Goal: Task Accomplishment & Management: Use online tool/utility

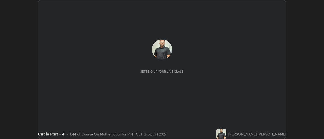
scroll to position [139, 324]
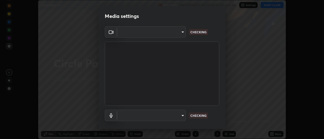
type input "e2aa400b7bb40988937289f1826270d99bb774d75893401bafd8ee5ef144e594"
click at [182, 117] on body "Erase all Circle Part - 4 Recording WAS SCHEDULED TO START AT 8:15 AM Settings …" at bounding box center [162, 69] width 324 height 139
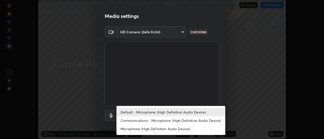
click at [186, 117] on li "Communications - Microphone (High Definition Audio Device)" at bounding box center [170, 121] width 109 height 8
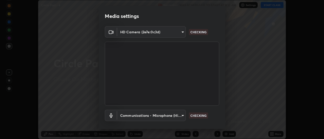
click at [182, 118] on body "Erase all Circle Part - 4 Recording WAS SCHEDULED TO START AT 8:15 AM Settings …" at bounding box center [162, 69] width 324 height 139
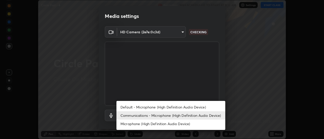
click at [186, 108] on li "Default - Microphone (High Definition Audio Device)" at bounding box center [170, 107] width 109 height 8
type input "default"
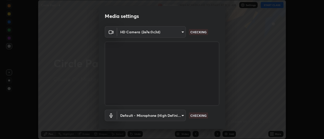
scroll to position [27, 0]
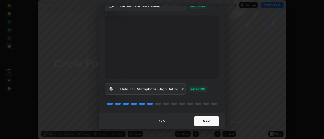
click at [213, 121] on button "Next" at bounding box center [206, 121] width 25 height 10
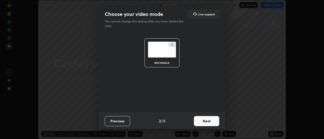
scroll to position [0, 0]
click at [216, 122] on button "Next" at bounding box center [206, 121] width 25 height 10
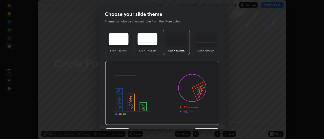
scroll to position [12, 0]
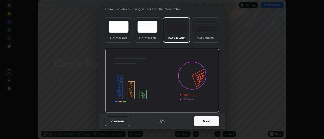
click at [212, 122] on button "Next" at bounding box center [206, 121] width 25 height 10
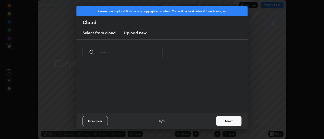
scroll to position [0, 0]
click at [221, 121] on button "Next" at bounding box center [228, 121] width 25 height 10
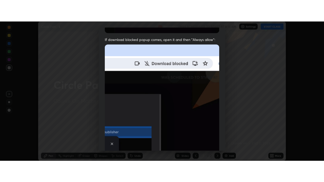
scroll to position [130, 0]
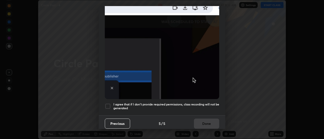
click at [108, 104] on div at bounding box center [108, 107] width 6 height 6
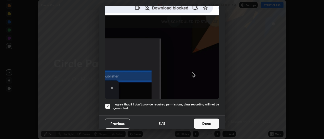
click at [198, 124] on button "Done" at bounding box center [206, 124] width 25 height 10
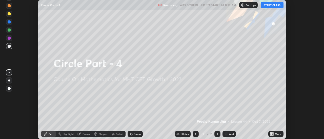
click at [274, 6] on button "START CLASS" at bounding box center [272, 5] width 23 height 6
click at [274, 132] on icon at bounding box center [272, 134] width 4 height 4
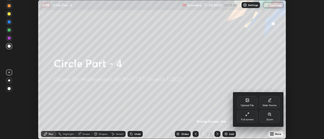
click at [248, 115] on icon at bounding box center [247, 115] width 4 height 4
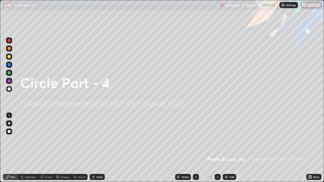
scroll to position [182, 324]
click at [229, 139] on div "Add" at bounding box center [231, 177] width 5 height 3
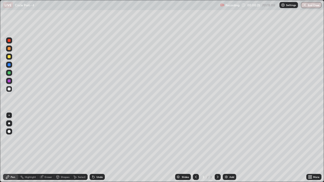
click at [11, 139] on div "Pen" at bounding box center [10, 177] width 15 height 6
click at [9, 55] on div at bounding box center [9, 57] width 6 height 6
click at [9, 89] on div at bounding box center [9, 89] width 3 height 3
click at [62, 139] on div "Shapes" at bounding box center [65, 177] width 9 height 3
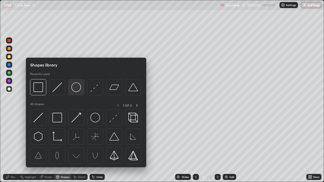
click at [77, 89] on img at bounding box center [76, 88] width 10 height 10
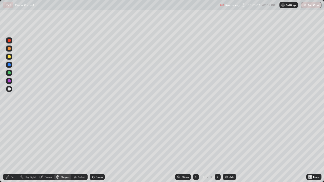
click at [70, 139] on div "Shapes" at bounding box center [62, 177] width 17 height 6
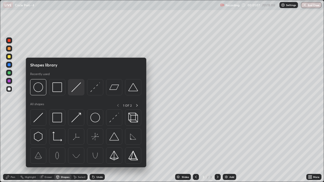
click at [77, 88] on img at bounding box center [76, 88] width 10 height 10
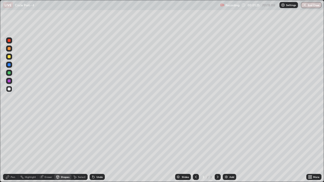
click at [9, 49] on div at bounding box center [9, 48] width 3 height 3
click at [95, 139] on div "Undo" at bounding box center [97, 177] width 15 height 6
click at [10, 139] on div "Pen" at bounding box center [10, 177] width 15 height 6
click at [45, 139] on div "Eraser" at bounding box center [49, 177] width 8 height 3
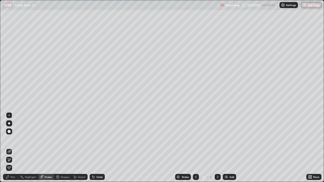
click at [9, 139] on icon at bounding box center [8, 177] width 4 height 4
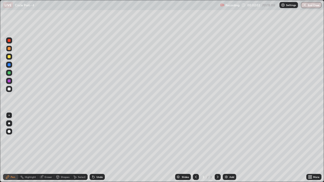
click at [8, 89] on div at bounding box center [9, 89] width 3 height 3
click at [8, 72] on div at bounding box center [9, 72] width 3 height 3
click at [66, 139] on div "Shapes" at bounding box center [65, 177] width 9 height 3
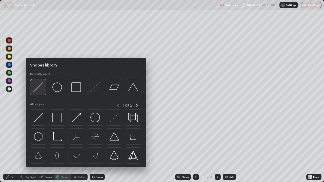
click at [40, 91] on img at bounding box center [38, 88] width 10 height 10
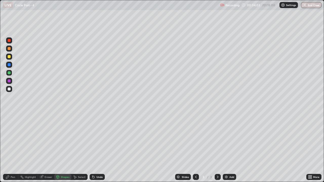
click at [11, 90] on div at bounding box center [9, 89] width 6 height 6
click at [48, 139] on div "Eraser" at bounding box center [49, 177] width 8 height 3
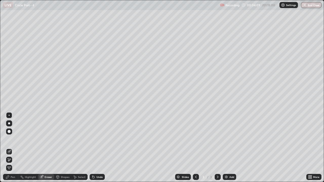
click at [10, 139] on icon at bounding box center [9, 160] width 4 height 4
click at [5, 139] on div "Pen" at bounding box center [10, 177] width 15 height 6
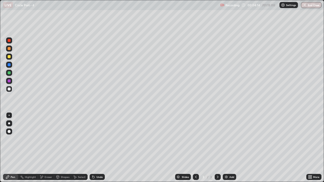
click at [11, 89] on div at bounding box center [9, 89] width 6 height 6
click at [10, 49] on div at bounding box center [9, 48] width 3 height 3
click at [10, 88] on div at bounding box center [9, 89] width 3 height 3
click at [46, 139] on div "Eraser" at bounding box center [49, 177] width 8 height 3
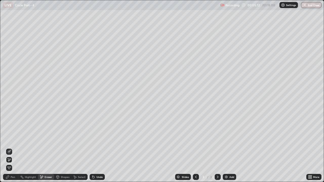
click at [13, 139] on div "Pen" at bounding box center [13, 177] width 5 height 3
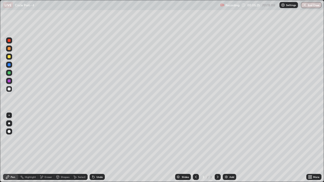
click at [10, 56] on div at bounding box center [9, 56] width 3 height 3
click at [9, 49] on div at bounding box center [9, 48] width 3 height 3
click at [10, 90] on div at bounding box center [9, 89] width 3 height 3
click at [228, 139] on div "Add" at bounding box center [229, 177] width 13 height 6
click at [195, 139] on icon at bounding box center [196, 177] width 4 height 4
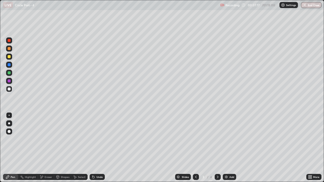
click at [217, 139] on icon at bounding box center [218, 177] width 4 height 4
click at [193, 139] on div at bounding box center [196, 177] width 6 height 10
click at [216, 139] on icon at bounding box center [218, 177] width 4 height 4
click at [194, 139] on icon at bounding box center [196, 177] width 4 height 4
click at [216, 139] on icon at bounding box center [218, 177] width 4 height 4
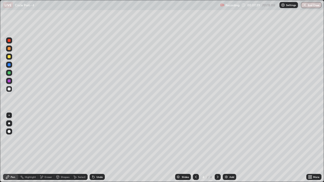
click at [45, 139] on div "Eraser" at bounding box center [46, 177] width 16 height 6
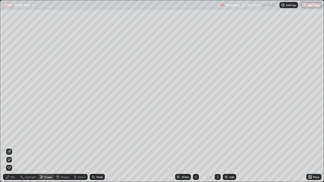
click at [10, 139] on div "Pen" at bounding box center [10, 177] width 15 height 6
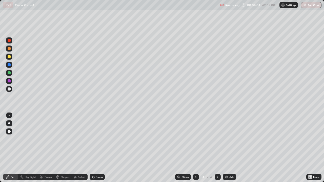
click at [10, 57] on div at bounding box center [9, 56] width 3 height 3
click at [195, 139] on icon at bounding box center [196, 177] width 4 height 4
click at [217, 139] on icon at bounding box center [218, 177] width 4 height 4
click at [196, 139] on div at bounding box center [196, 177] width 6 height 10
click at [218, 139] on icon at bounding box center [218, 177] width 4 height 4
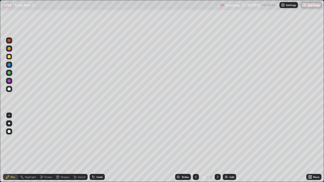
click at [8, 50] on div at bounding box center [9, 48] width 3 height 3
click at [95, 139] on div "Undo" at bounding box center [97, 177] width 15 height 6
click at [9, 73] on div at bounding box center [9, 72] width 3 height 3
click at [11, 90] on div at bounding box center [9, 89] width 6 height 6
click at [10, 74] on div at bounding box center [9, 72] width 3 height 3
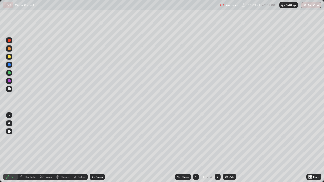
click at [11, 58] on div at bounding box center [9, 57] width 6 height 6
click at [92, 139] on icon at bounding box center [93, 177] width 2 height 2
click at [8, 90] on div at bounding box center [9, 89] width 3 height 3
click at [100, 139] on div "Undo" at bounding box center [99, 177] width 6 height 3
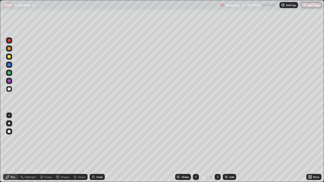
click at [9, 50] on div at bounding box center [9, 48] width 3 height 3
click at [8, 57] on div at bounding box center [9, 56] width 3 height 3
click at [195, 139] on icon at bounding box center [196, 177] width 4 height 4
click at [218, 139] on div at bounding box center [218, 177] width 6 height 6
click at [10, 89] on div at bounding box center [9, 89] width 3 height 3
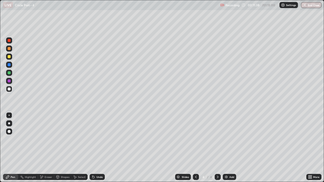
click at [9, 49] on div at bounding box center [9, 48] width 3 height 3
click at [9, 89] on div at bounding box center [9, 89] width 3 height 3
click at [197, 139] on div at bounding box center [196, 177] width 6 height 6
click at [217, 139] on icon at bounding box center [218, 177] width 4 height 4
click at [229, 139] on div "Add" at bounding box center [229, 177] width 13 height 6
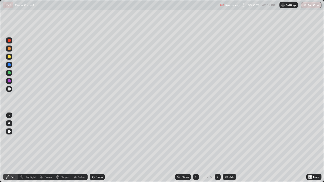
click at [9, 49] on div at bounding box center [9, 48] width 3 height 3
click at [64, 139] on div "Shapes" at bounding box center [65, 177] width 9 height 3
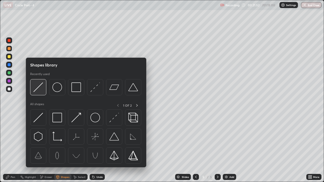
click at [39, 89] on img at bounding box center [38, 88] width 10 height 10
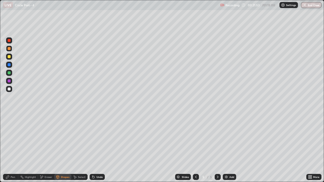
click at [8, 57] on div at bounding box center [9, 56] width 3 height 3
click at [13, 139] on div "Pen" at bounding box center [13, 177] width 5 height 3
click at [9, 89] on div at bounding box center [9, 89] width 3 height 3
click at [96, 139] on div "Undo" at bounding box center [99, 177] width 6 height 3
click at [195, 139] on icon at bounding box center [196, 177] width 4 height 4
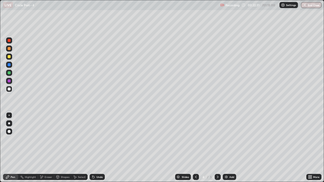
click at [217, 139] on icon at bounding box center [218, 177] width 4 height 4
click at [195, 139] on icon at bounding box center [196, 177] width 4 height 4
click at [215, 139] on div at bounding box center [218, 177] width 6 height 6
click at [8, 59] on div at bounding box center [9, 57] width 6 height 6
click at [9, 88] on div at bounding box center [9, 89] width 3 height 3
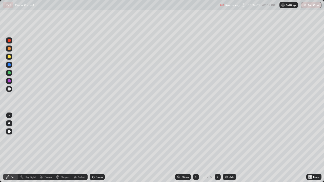
click at [95, 139] on div "Undo" at bounding box center [97, 177] width 15 height 6
click at [97, 139] on div "Undo" at bounding box center [99, 177] width 6 height 3
click at [10, 50] on div at bounding box center [9, 48] width 3 height 3
click at [92, 139] on icon at bounding box center [92, 176] width 1 height 1
click at [94, 139] on div "Undo" at bounding box center [97, 177] width 15 height 6
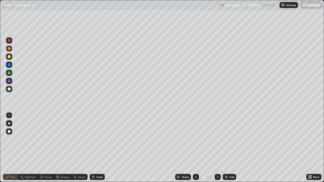
click at [11, 91] on div at bounding box center [9, 89] width 6 height 6
click at [48, 139] on div "Eraser" at bounding box center [46, 177] width 16 height 6
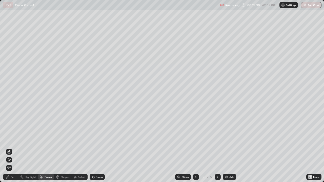
click at [8, 139] on icon at bounding box center [8, 177] width 4 height 4
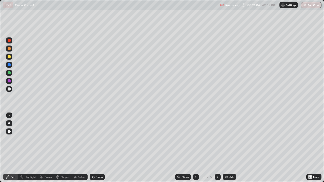
click at [195, 139] on icon at bounding box center [196, 177] width 4 height 4
click at [196, 139] on icon at bounding box center [196, 177] width 4 height 4
click at [217, 139] on icon at bounding box center [218, 177] width 4 height 4
click at [217, 139] on icon at bounding box center [218, 177] width 2 height 3
click at [231, 139] on div "Add" at bounding box center [231, 177] width 5 height 3
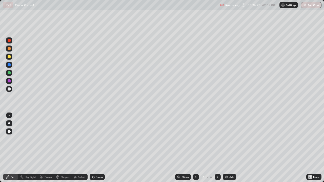
click at [63, 139] on div "Shapes" at bounding box center [62, 177] width 17 height 6
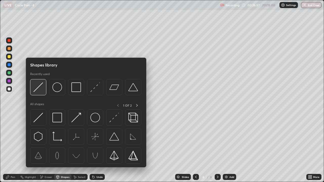
click at [39, 89] on img at bounding box center [38, 88] width 10 height 10
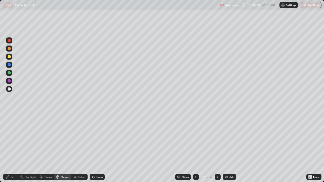
click at [5, 139] on div "Pen" at bounding box center [10, 177] width 15 height 6
click at [195, 139] on icon at bounding box center [196, 177] width 4 height 4
click at [217, 139] on icon at bounding box center [218, 177] width 2 height 3
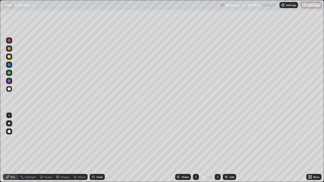
click at [218, 139] on icon at bounding box center [218, 177] width 4 height 4
click at [217, 139] on div at bounding box center [218, 177] width 6 height 6
click at [196, 139] on div at bounding box center [196, 177] width 6 height 6
click at [195, 139] on icon at bounding box center [196, 177] width 2 height 3
click at [195, 139] on icon at bounding box center [196, 177] width 4 height 4
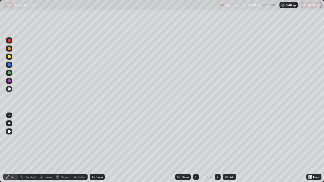
click at [217, 139] on icon at bounding box center [218, 177] width 4 height 4
click at [198, 139] on div at bounding box center [196, 177] width 6 height 6
click at [195, 139] on icon at bounding box center [196, 177] width 4 height 4
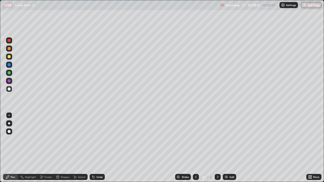
click at [189, 139] on div "Slides" at bounding box center [183, 177] width 16 height 6
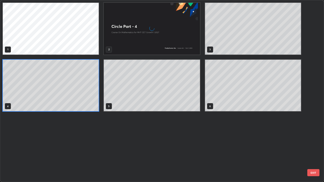
scroll to position [180, 321]
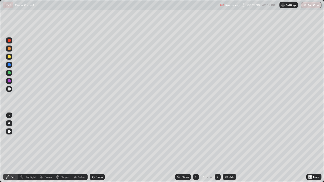
click at [195, 139] on icon at bounding box center [196, 177] width 4 height 4
click at [216, 139] on div at bounding box center [218, 177] width 6 height 6
click at [195, 139] on icon at bounding box center [196, 177] width 4 height 4
click at [193, 139] on div at bounding box center [196, 177] width 6 height 6
click at [217, 139] on icon at bounding box center [218, 177] width 4 height 4
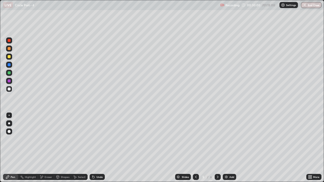
click at [217, 139] on div at bounding box center [218, 177] width 6 height 10
click at [46, 139] on div "Eraser" at bounding box center [49, 177] width 8 height 3
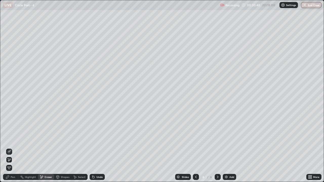
click at [7, 139] on span "Erase all" at bounding box center [9, 168] width 6 height 3
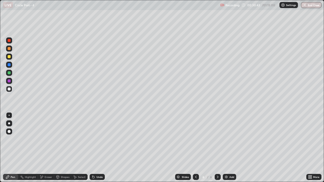
click at [10, 139] on div "Pen" at bounding box center [10, 177] width 15 height 6
click at [95, 139] on div "Undo" at bounding box center [97, 177] width 15 height 6
click at [182, 139] on div "Slides" at bounding box center [185, 177] width 7 height 3
click at [217, 139] on icon at bounding box center [218, 177] width 4 height 4
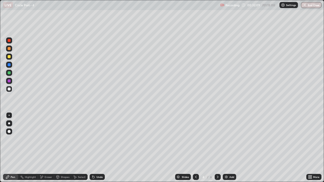
click at [217, 139] on icon at bounding box center [218, 177] width 4 height 4
click at [230, 139] on div "Add" at bounding box center [231, 177] width 5 height 3
click at [196, 139] on icon at bounding box center [196, 177] width 4 height 4
click at [195, 139] on icon at bounding box center [196, 177] width 4 height 4
click at [196, 139] on icon at bounding box center [196, 177] width 4 height 4
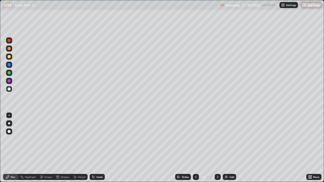
click at [217, 139] on icon at bounding box center [218, 177] width 2 height 3
click at [201, 139] on div "5" at bounding box center [203, 177] width 5 height 3
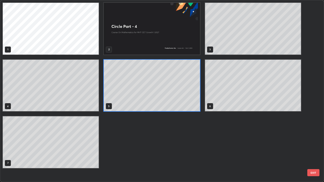
scroll to position [2, 3]
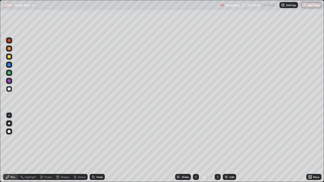
click at [197, 139] on div at bounding box center [196, 177] width 6 height 6
click at [223, 139] on div "Add" at bounding box center [229, 177] width 13 height 6
click at [230, 139] on div "Add" at bounding box center [231, 177] width 5 height 3
click at [9, 49] on div at bounding box center [9, 48] width 3 height 3
click at [64, 139] on div "Shapes" at bounding box center [65, 177] width 9 height 3
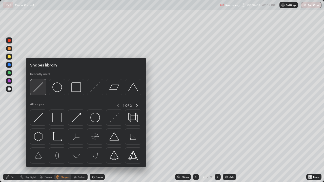
click at [42, 89] on img at bounding box center [38, 88] width 10 height 10
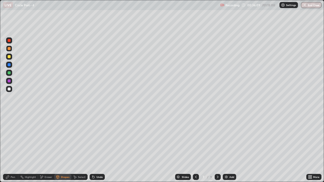
click at [10, 58] on div at bounding box center [9, 56] width 3 height 3
click at [9, 139] on icon at bounding box center [8, 177] width 4 height 4
click at [10, 89] on div at bounding box center [9, 89] width 3 height 3
click at [102, 139] on div "Undo" at bounding box center [99, 177] width 6 height 3
click at [70, 139] on div "Shapes" at bounding box center [62, 177] width 17 height 6
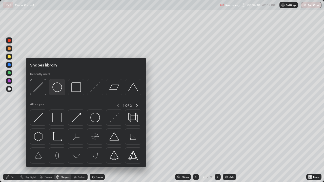
click at [62, 89] on div at bounding box center [57, 87] width 16 height 16
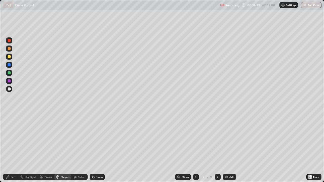
click at [65, 139] on div "Shapes" at bounding box center [65, 177] width 9 height 3
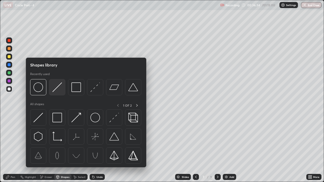
click at [55, 88] on img at bounding box center [57, 88] width 10 height 10
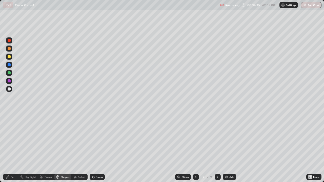
click at [8, 73] on div at bounding box center [9, 72] width 3 height 3
click at [5, 139] on div "Pen" at bounding box center [10, 177] width 15 height 6
click at [11, 89] on div at bounding box center [9, 89] width 6 height 6
click at [9, 57] on div at bounding box center [9, 56] width 3 height 3
click at [9, 88] on div at bounding box center [9, 89] width 3 height 3
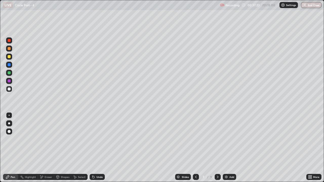
click at [94, 139] on icon at bounding box center [93, 177] width 4 height 4
click at [93, 139] on icon at bounding box center [93, 177] width 2 height 2
click at [44, 139] on div "Eraser" at bounding box center [46, 177] width 16 height 6
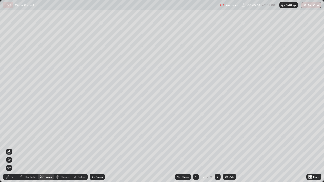
click at [10, 139] on div "Pen" at bounding box center [10, 177] width 15 height 6
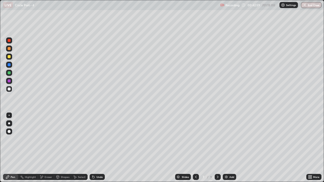
click at [46, 139] on div "Eraser" at bounding box center [49, 177] width 8 height 3
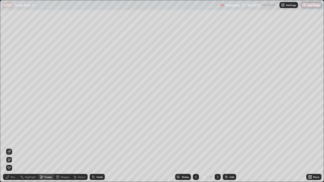
click at [9, 139] on icon at bounding box center [8, 177] width 4 height 4
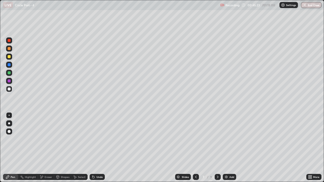
click at [9, 57] on div at bounding box center [9, 56] width 3 height 3
click at [12, 90] on div at bounding box center [9, 89] width 6 height 6
click at [100, 139] on div "Undo" at bounding box center [97, 177] width 15 height 6
click at [194, 139] on icon at bounding box center [196, 177] width 4 height 4
click at [196, 139] on div at bounding box center [196, 177] width 6 height 10
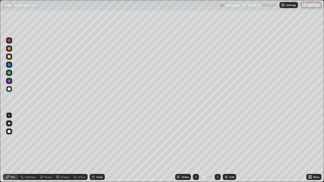
click at [217, 139] on icon at bounding box center [218, 177] width 4 height 4
click at [9, 48] on div at bounding box center [9, 48] width 3 height 3
click at [217, 139] on icon at bounding box center [218, 177] width 4 height 4
click at [45, 139] on div "Eraser" at bounding box center [46, 177] width 16 height 6
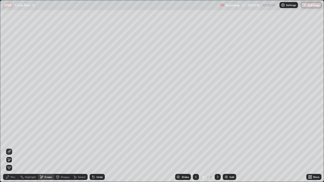
click at [9, 139] on div "Erase all" at bounding box center [9, 168] width 6 height 6
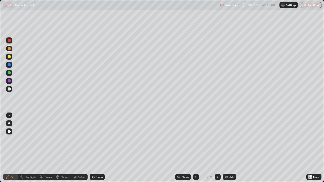
click at [12, 139] on div "Pen" at bounding box center [10, 177] width 15 height 6
click at [10, 49] on div at bounding box center [9, 48] width 3 height 3
click at [9, 88] on div at bounding box center [9, 89] width 3 height 3
click at [96, 139] on div "Undo" at bounding box center [99, 177] width 6 height 3
click at [92, 139] on icon at bounding box center [92, 176] width 1 height 1
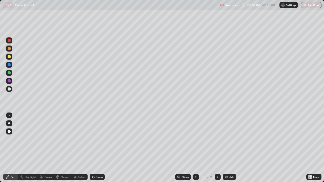
click at [95, 139] on div "Undo" at bounding box center [97, 177] width 15 height 6
click at [93, 139] on icon at bounding box center [93, 177] width 2 height 2
click at [95, 139] on div "Undo" at bounding box center [97, 177] width 15 height 6
click at [61, 139] on div "Shapes" at bounding box center [62, 177] width 17 height 6
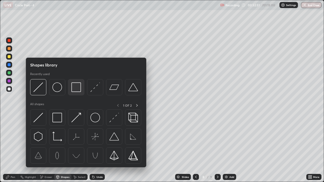
click at [74, 87] on img at bounding box center [76, 88] width 10 height 10
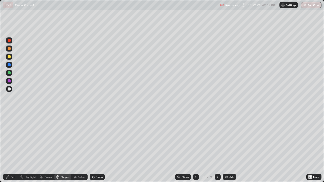
click at [10, 56] on div at bounding box center [9, 56] width 3 height 3
click at [9, 49] on div at bounding box center [9, 48] width 3 height 3
click at [10, 139] on div "Pen" at bounding box center [10, 177] width 15 height 6
click at [93, 139] on icon at bounding box center [93, 177] width 2 height 2
click at [9, 88] on div at bounding box center [9, 89] width 3 height 3
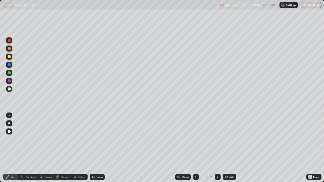
click at [93, 139] on icon at bounding box center [93, 177] width 2 height 2
click at [9, 73] on div at bounding box center [9, 72] width 3 height 3
click at [217, 139] on icon at bounding box center [218, 177] width 4 height 4
click at [10, 57] on div at bounding box center [9, 56] width 3 height 3
click at [63, 139] on div "Shapes" at bounding box center [65, 177] width 9 height 3
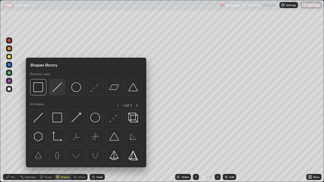
click at [55, 92] on img at bounding box center [57, 88] width 10 height 10
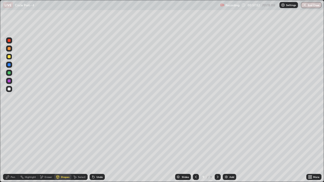
click at [9, 49] on div at bounding box center [9, 48] width 3 height 3
click at [14, 139] on div "Pen" at bounding box center [13, 177] width 5 height 3
click at [10, 58] on div at bounding box center [9, 56] width 3 height 3
click at [10, 90] on div at bounding box center [9, 89] width 3 height 3
click at [94, 139] on icon at bounding box center [93, 177] width 4 height 4
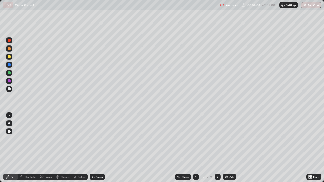
click at [95, 139] on div "Undo" at bounding box center [97, 177] width 15 height 6
click at [63, 139] on div "Shapes" at bounding box center [62, 177] width 17 height 6
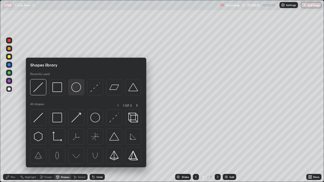
click at [78, 89] on img at bounding box center [76, 88] width 10 height 10
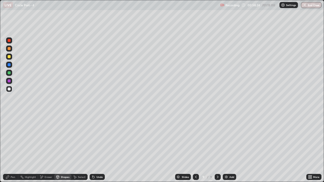
click at [10, 139] on div "Pen" at bounding box center [10, 177] width 15 height 6
click at [63, 139] on div "Shapes" at bounding box center [65, 177] width 9 height 3
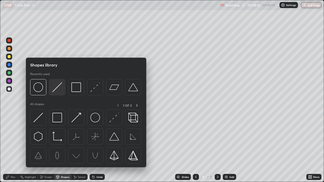
click at [57, 90] on img at bounding box center [57, 88] width 10 height 10
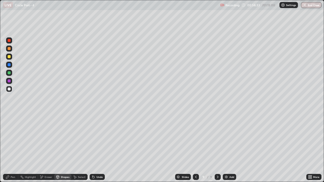
click at [10, 74] on div at bounding box center [9, 72] width 3 height 3
click at [10, 139] on div "Pen" at bounding box center [10, 177] width 15 height 6
click at [9, 57] on div at bounding box center [9, 56] width 3 height 3
click at [9, 88] on div at bounding box center [9, 89] width 3 height 3
click at [314, 7] on button "End Class" at bounding box center [311, 5] width 21 height 6
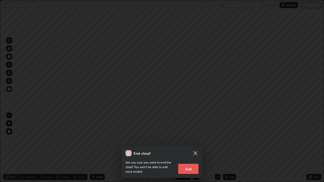
click at [193, 139] on button "End" at bounding box center [188, 169] width 20 height 10
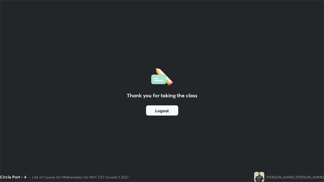
click at [174, 109] on button "Logout" at bounding box center [162, 111] width 32 height 10
click at [176, 109] on button "Logout" at bounding box center [162, 111] width 32 height 10
